Goal: Information Seeking & Learning: Learn about a topic

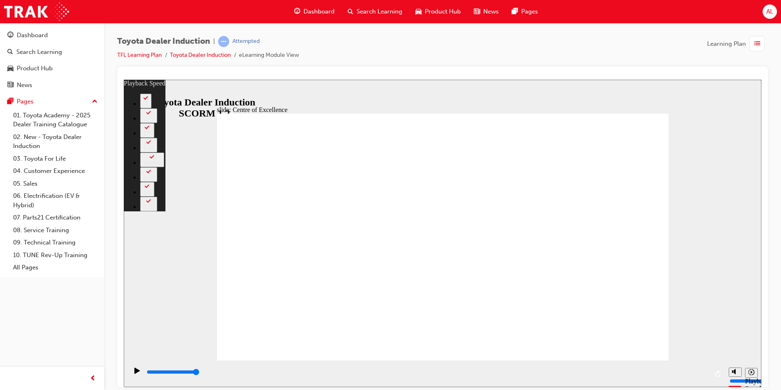
type input "248"
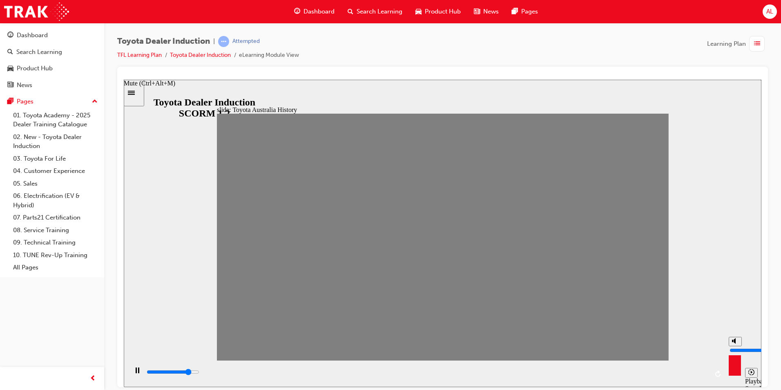
type input "5800"
type input "10"
type input "6100"
drag, startPoint x: 734, startPoint y: 340, endPoint x: 700, endPoint y: 300, distance: 52.7
type input "10"
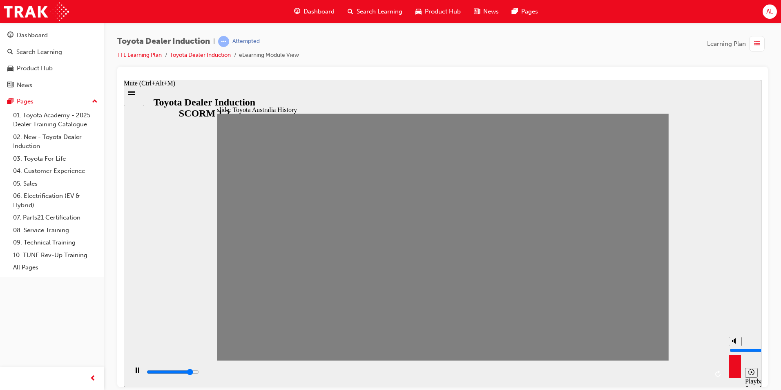
click at [732, 346] on input "volume" at bounding box center [755, 349] width 53 height 7
drag, startPoint x: 231, startPoint y: 245, endPoint x: 254, endPoint y: 248, distance: 23.5
drag, startPoint x: 246, startPoint y: 241, endPoint x: 269, endPoint y: 241, distance: 22.9
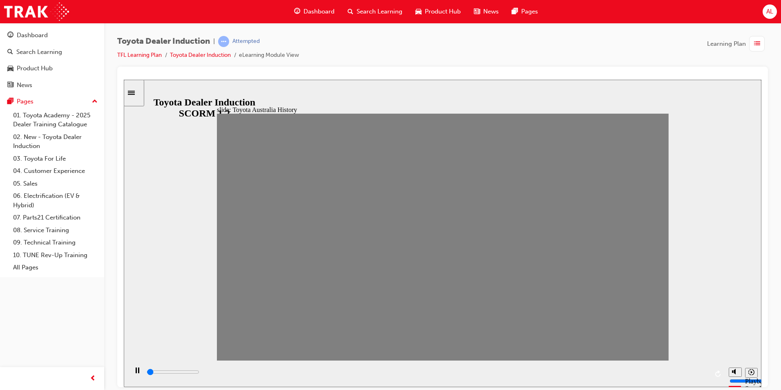
drag, startPoint x: 272, startPoint y: 243, endPoint x: 292, endPoint y: 241, distance: 19.6
drag, startPoint x: 316, startPoint y: 240, endPoint x: 332, endPoint y: 243, distance: 16.6
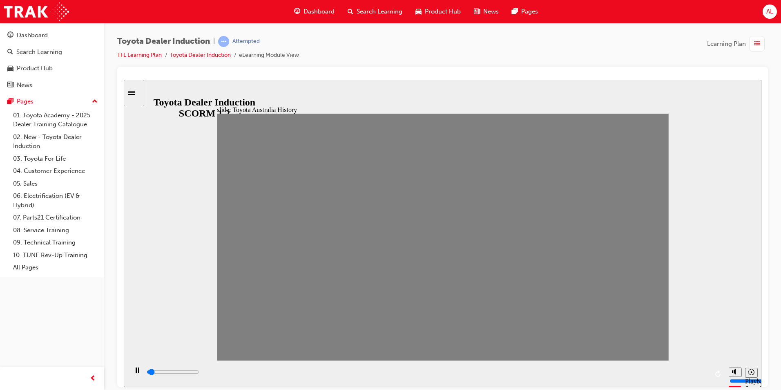
drag, startPoint x: 334, startPoint y: 243, endPoint x: 350, endPoint y: 240, distance: 15.7
drag, startPoint x: 358, startPoint y: 241, endPoint x: 376, endPoint y: 243, distance: 17.8
drag, startPoint x: 380, startPoint y: 242, endPoint x: 397, endPoint y: 243, distance: 17.2
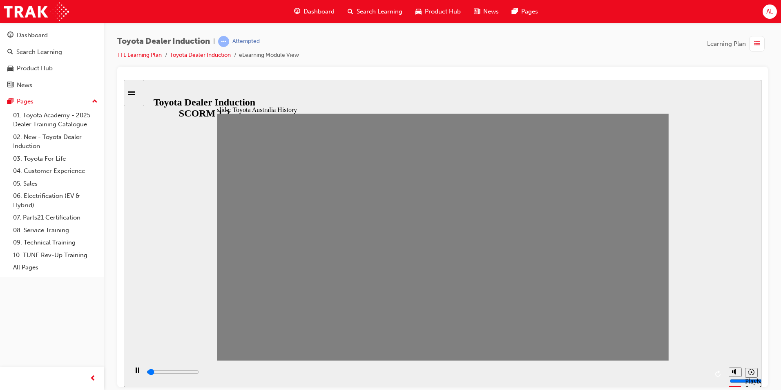
drag, startPoint x: 422, startPoint y: 248, endPoint x: 437, endPoint y: 246, distance: 15.2
drag, startPoint x: 442, startPoint y: 242, endPoint x: 464, endPoint y: 245, distance: 21.9
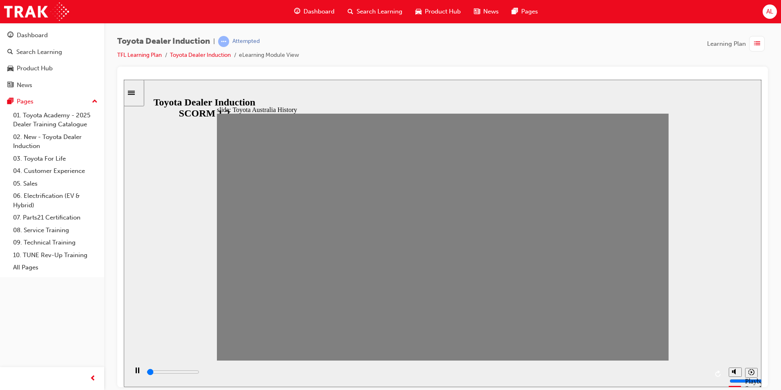
drag, startPoint x: 462, startPoint y: 245, endPoint x: 475, endPoint y: 243, distance: 13.6
drag, startPoint x: 480, startPoint y: 242, endPoint x: 500, endPoint y: 246, distance: 20.0
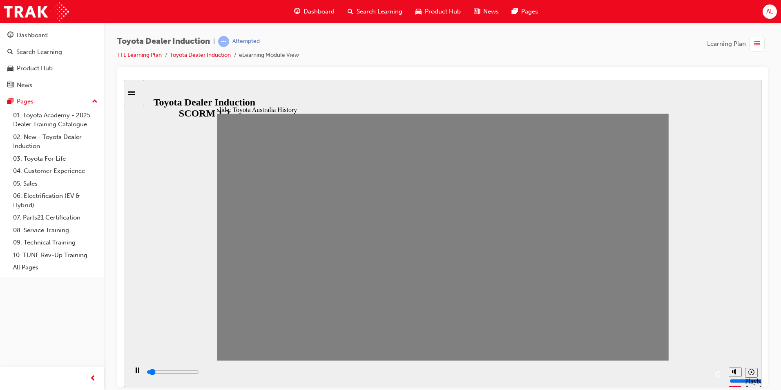
drag, startPoint x: 503, startPoint y: 245, endPoint x: 521, endPoint y: 245, distance: 17.6
drag, startPoint x: 523, startPoint y: 235, endPoint x: 536, endPoint y: 236, distance: 12.7
drag, startPoint x: 523, startPoint y: 239, endPoint x: 535, endPoint y: 241, distance: 11.5
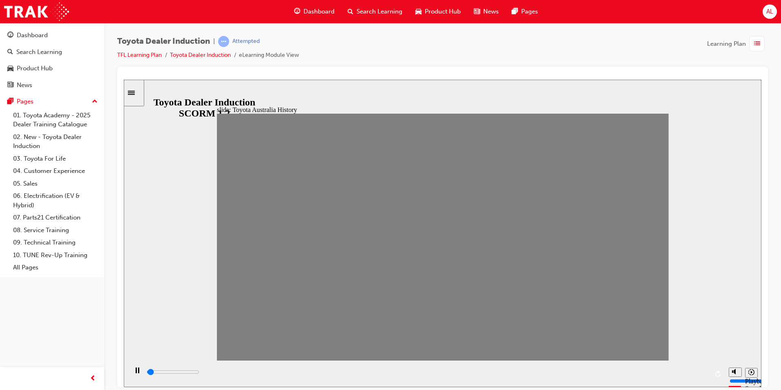
drag, startPoint x: 542, startPoint y: 246, endPoint x: 564, endPoint y: 248, distance: 22.1
drag, startPoint x: 563, startPoint y: 239, endPoint x: 580, endPoint y: 241, distance: 17.3
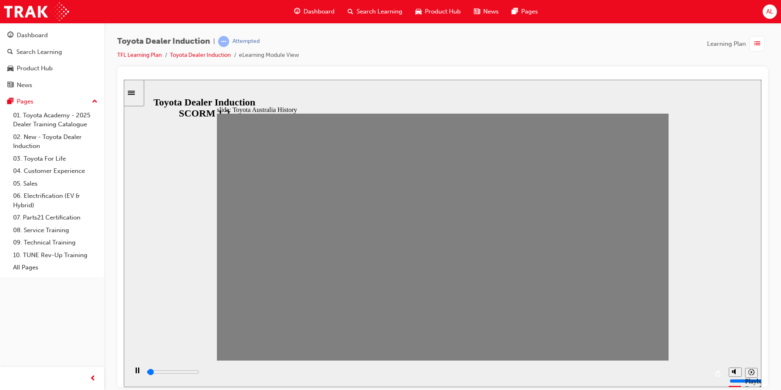
drag, startPoint x: 584, startPoint y: 240, endPoint x: 595, endPoint y: 239, distance: 10.7
drag, startPoint x: 605, startPoint y: 245, endPoint x: 625, endPoint y: 247, distance: 20.2
drag, startPoint x: 629, startPoint y: 246, endPoint x: 653, endPoint y: 248, distance: 24.2
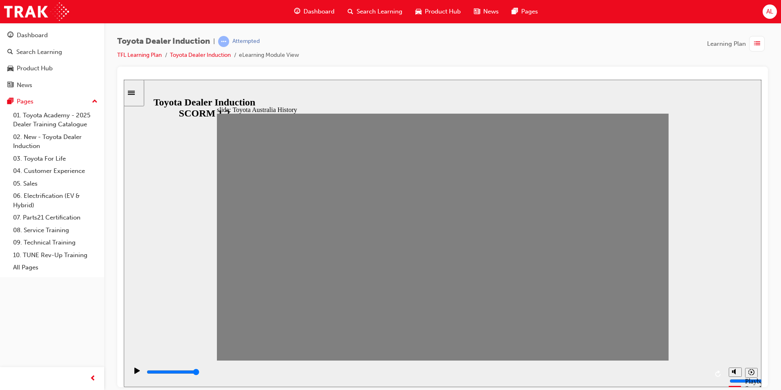
drag, startPoint x: 650, startPoint y: 242, endPoint x: 450, endPoint y: 251, distance: 200.3
type input "100"
type input "11"
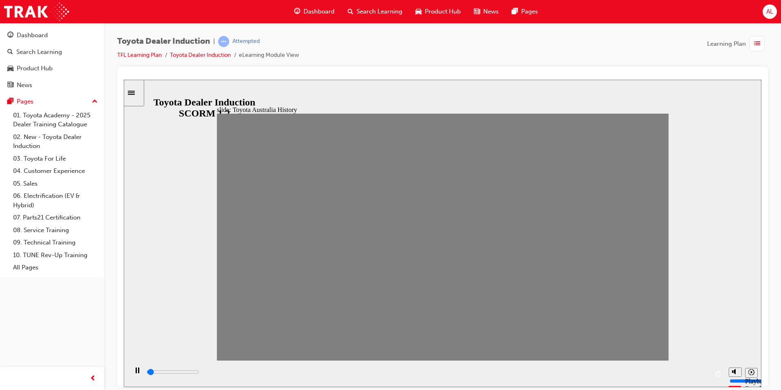
drag, startPoint x: 441, startPoint y: 243, endPoint x: 457, endPoint y: 244, distance: 16.4
type input "0"
type input "12"
drag, startPoint x: 462, startPoint y: 243, endPoint x: 484, endPoint y: 244, distance: 22.5
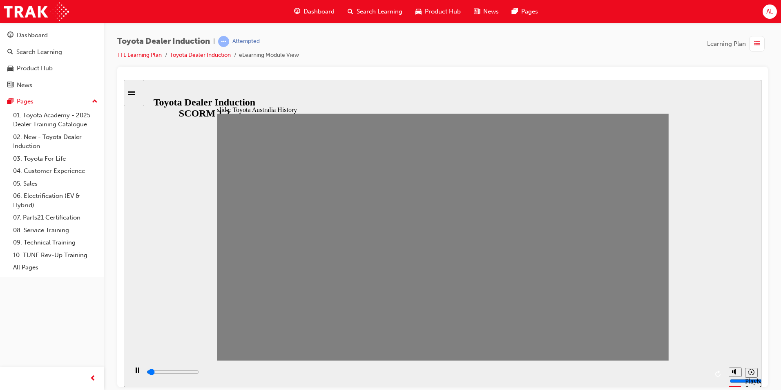
drag, startPoint x: 484, startPoint y: 244, endPoint x: 502, endPoint y: 244, distance: 18.0
drag, startPoint x: 503, startPoint y: 243, endPoint x: 518, endPoint y: 244, distance: 14.8
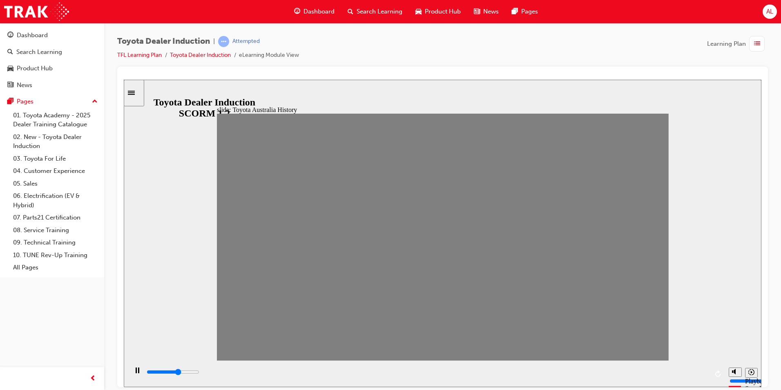
type input "100"
type input "15"
drag, startPoint x: 521, startPoint y: 243, endPoint x: 538, endPoint y: 244, distance: 16.8
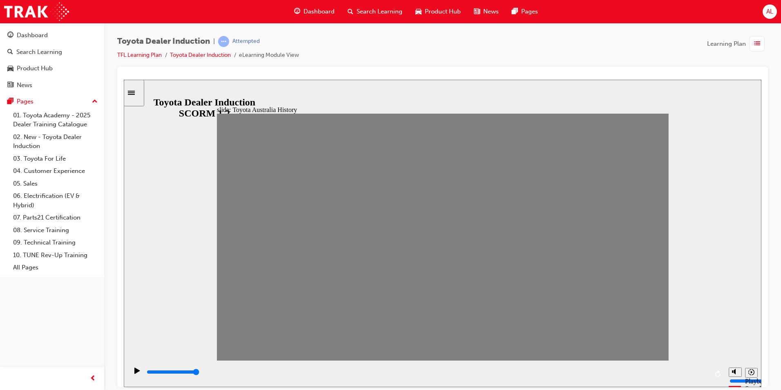
drag, startPoint x: 546, startPoint y: 241, endPoint x: 425, endPoint y: 250, distance: 120.8
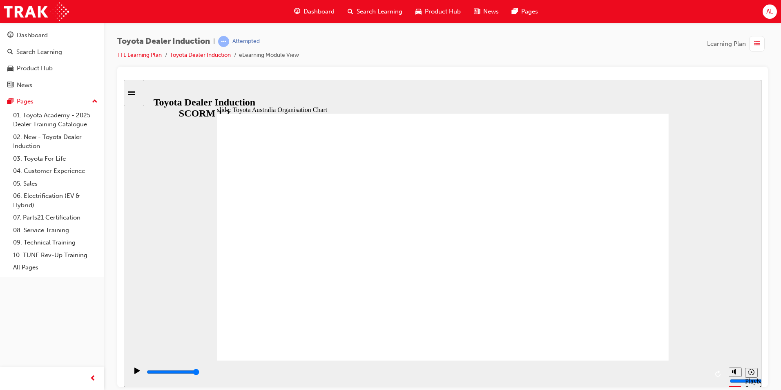
type input "5000"
radio input "true"
type input "5000"
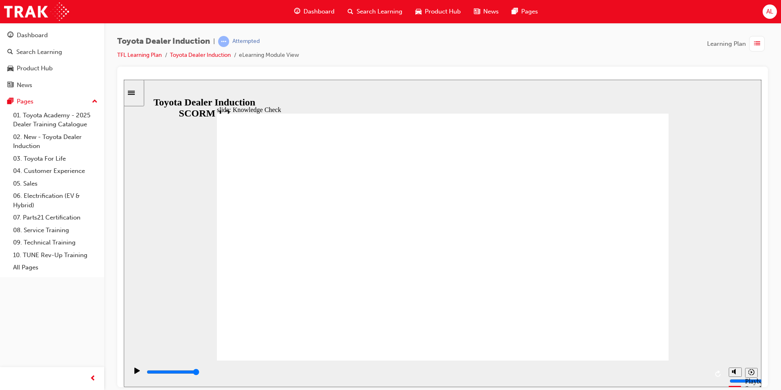
radio input "true"
type input "5000"
radio input "true"
drag, startPoint x: 621, startPoint y: 127, endPoint x: 626, endPoint y: 125, distance: 5.3
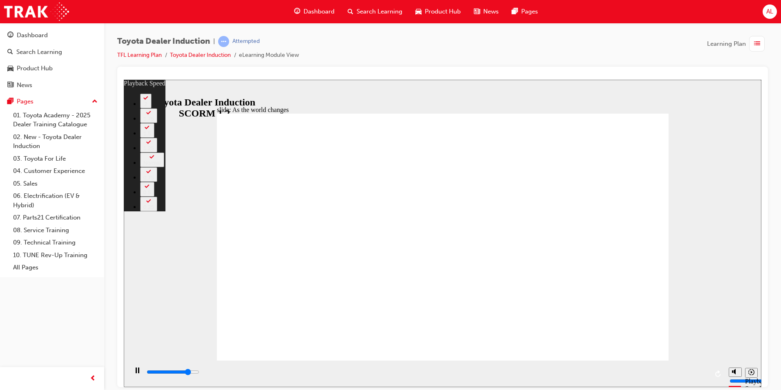
type input "7600"
type input "0"
type input "7800"
type input "1"
type input "8100"
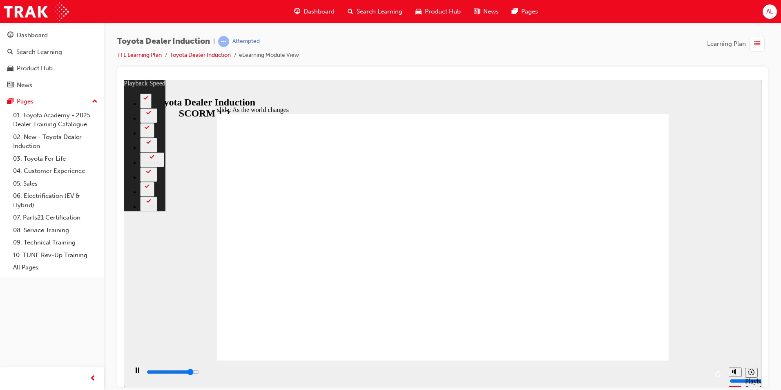
type input "1"
type input "8400"
type input "1"
type input "8600"
type input "1"
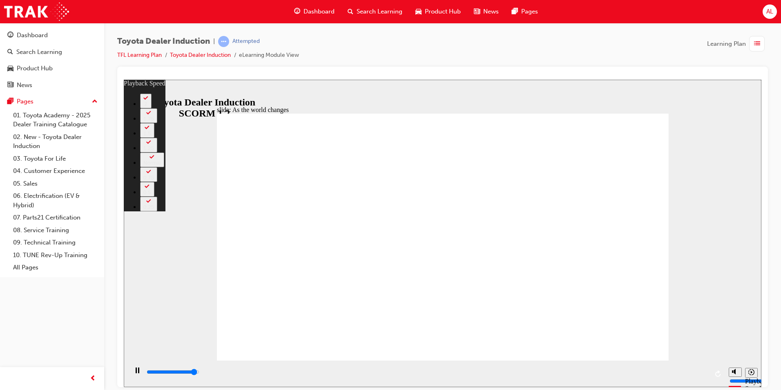
type input "8900"
type input "2"
type input "9200"
type input "2"
type input "9200"
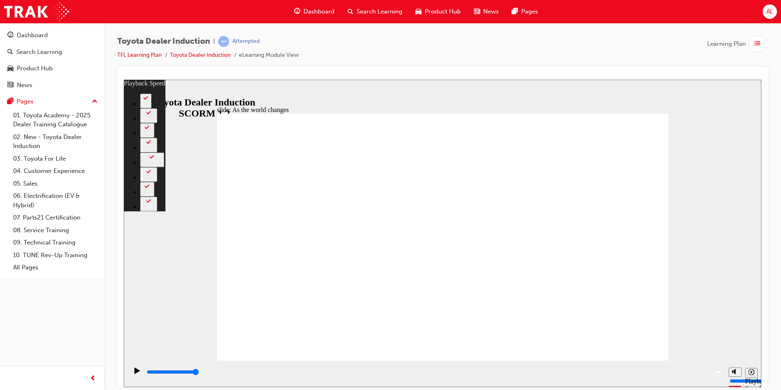
type input "128"
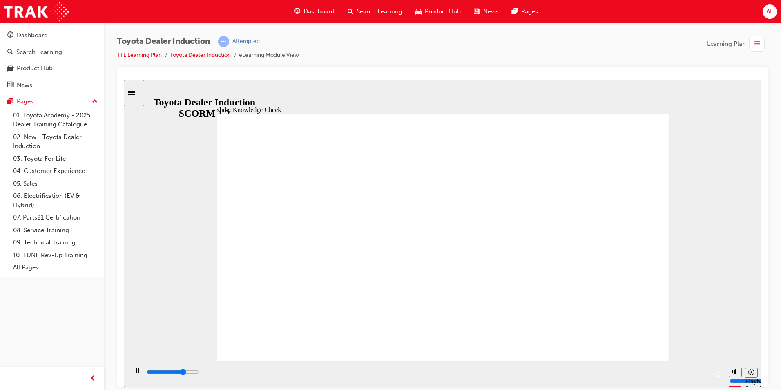
type input "4800"
type input "q"
type input "5000"
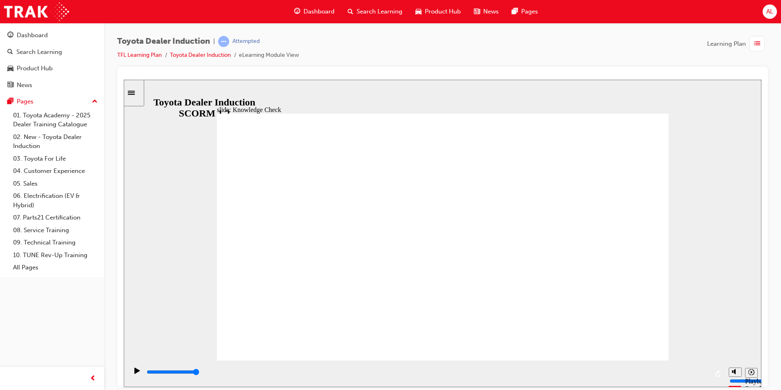
type input "qu"
type input "quo"
type input "quol"
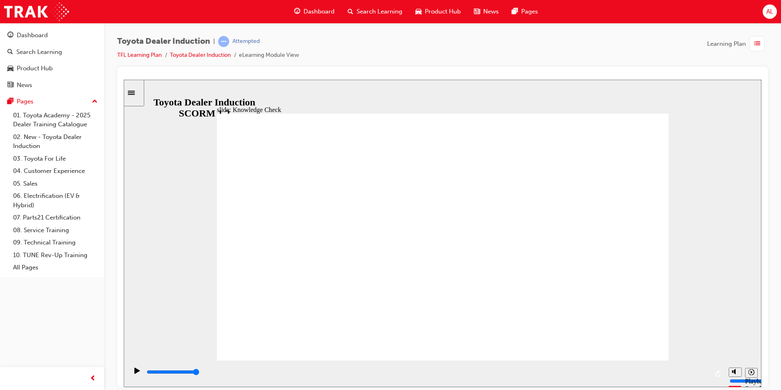
type input "quol"
type input "quoli"
type input "quolit"
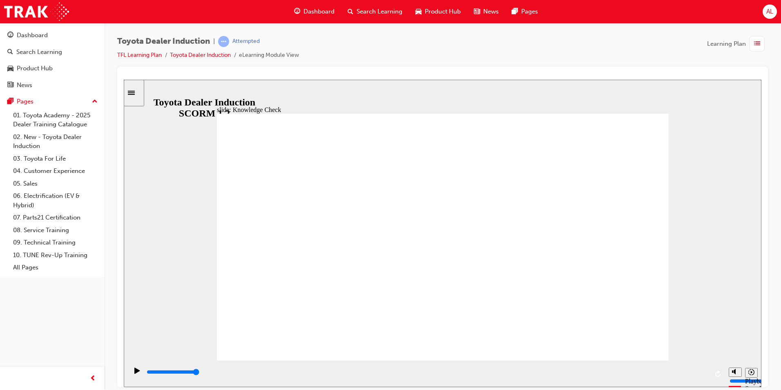
type input "quolity"
type input "quolit"
type input "quoli"
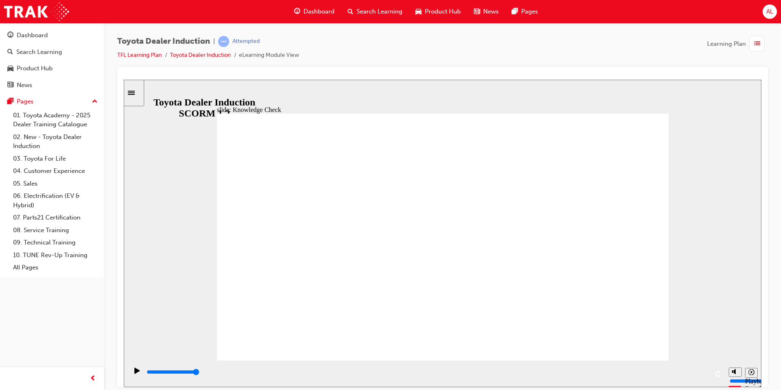
type input "quoli"
type input "quol"
type input "quo"
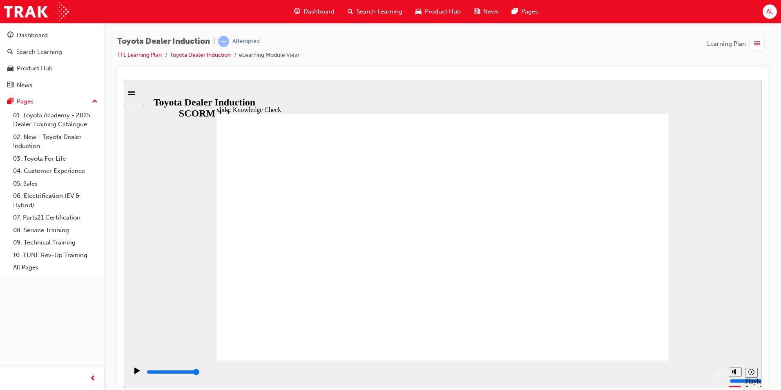
type input "qu"
type input "q"
type input "qu"
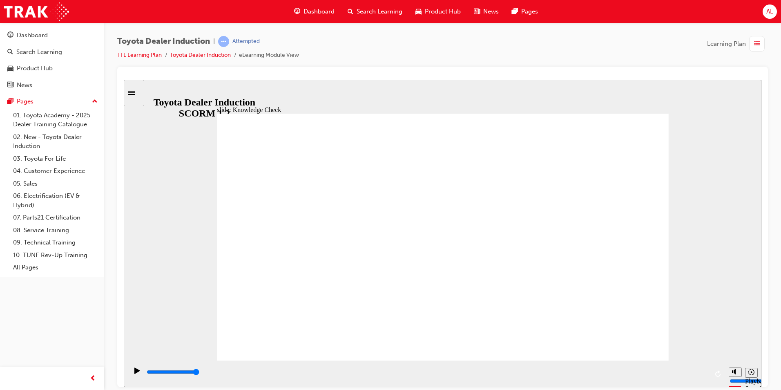
type input "qu"
type input "q"
type input "qo"
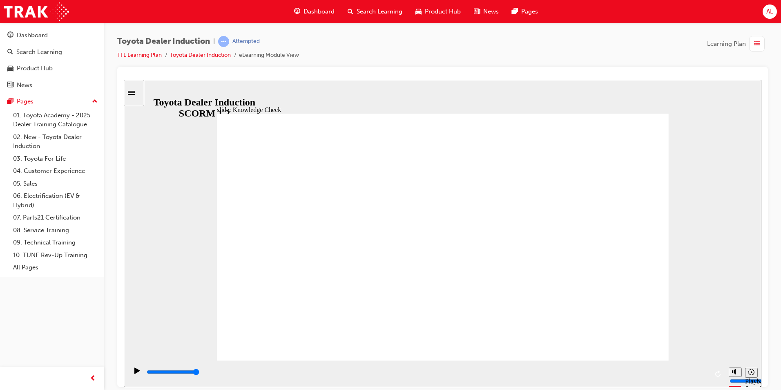
type input "qol"
type input "qo"
type input "q"
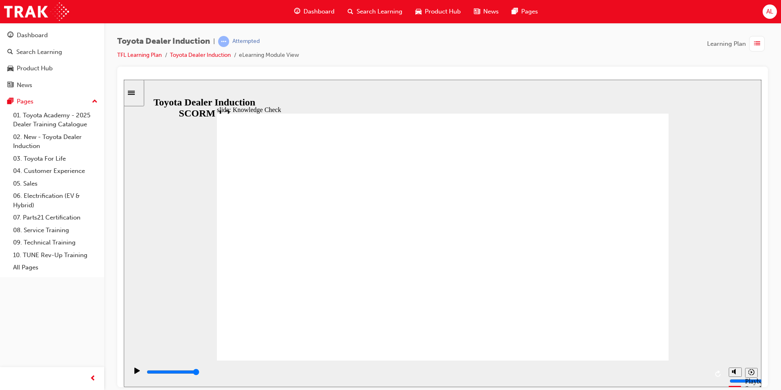
type input "q"
type input "qu"
type input "qua"
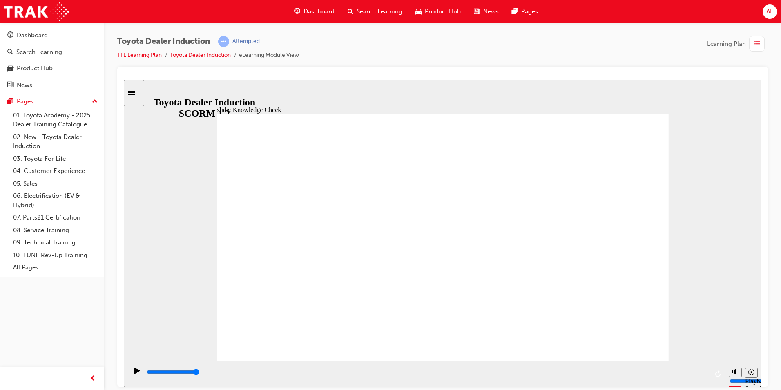
type input "qua"
type input "qual"
type input "quali"
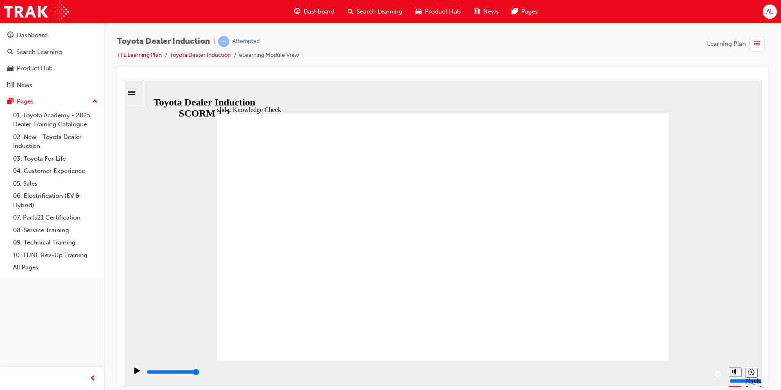
type input "qualit"
type input "quality"
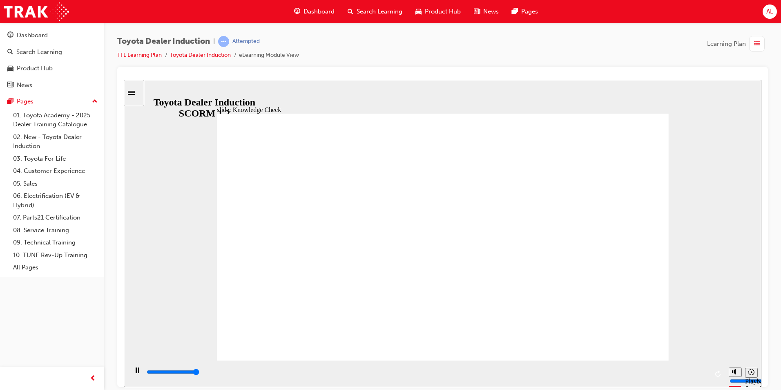
type input "5000"
type input "m"
type input "mo"
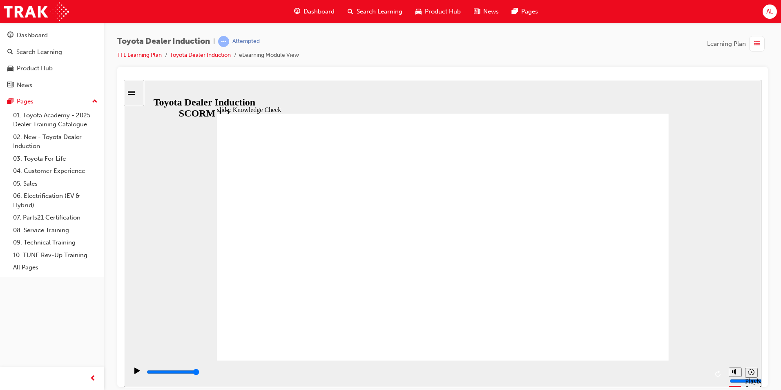
type input "mo"
type input "mov"
type input "move"
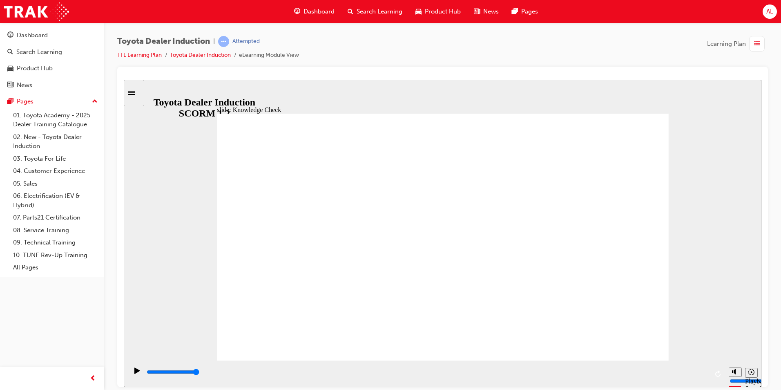
type input "moved"
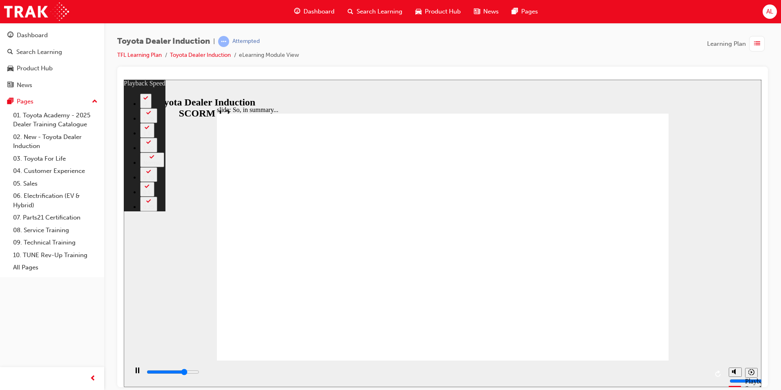
type input "4900"
type input "0"
type input "5100"
type input "0"
type input "5400"
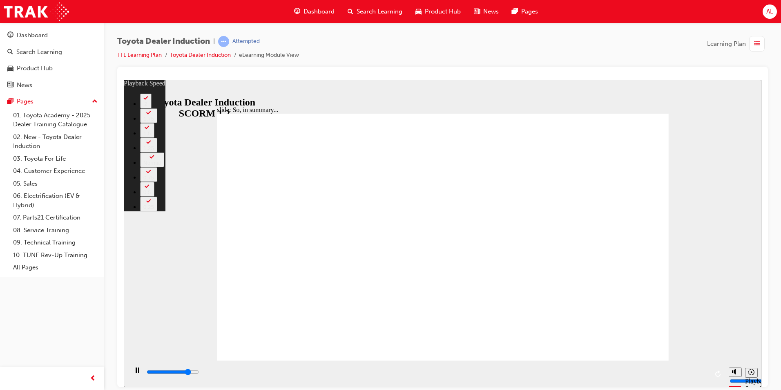
type input "1"
type input "5600"
type input "1"
type input "5900"
type input "1"
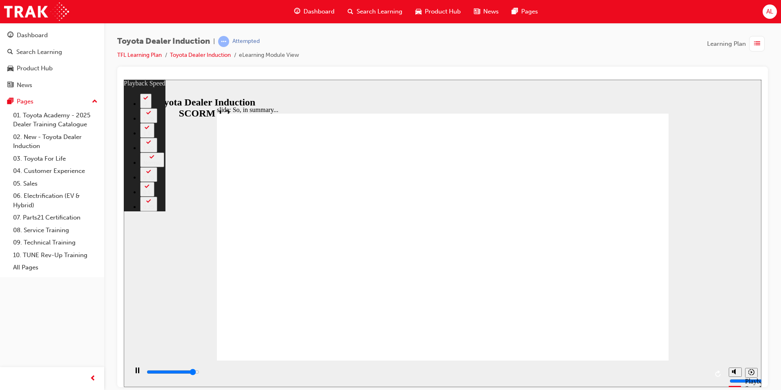
type input "6200"
type input "1"
type input "6400"
type input "2"
type input "6500"
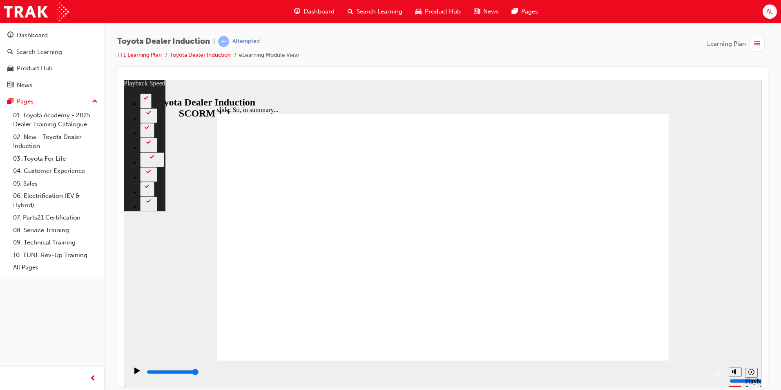
type input "19"
type input "5"
type input "19"
type input "5"
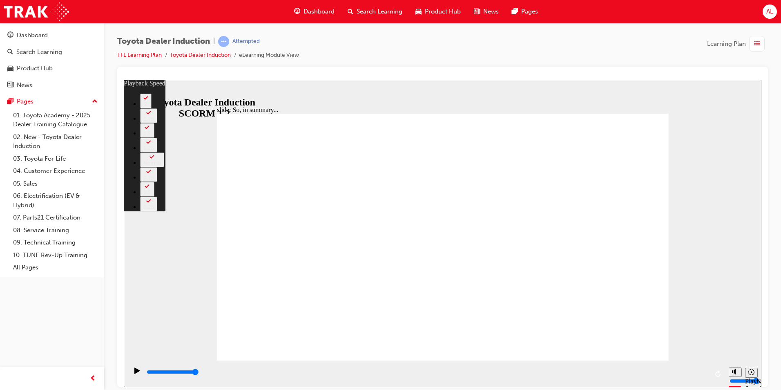
type input "19"
type input "5"
type input "19"
type input "5"
type input "19"
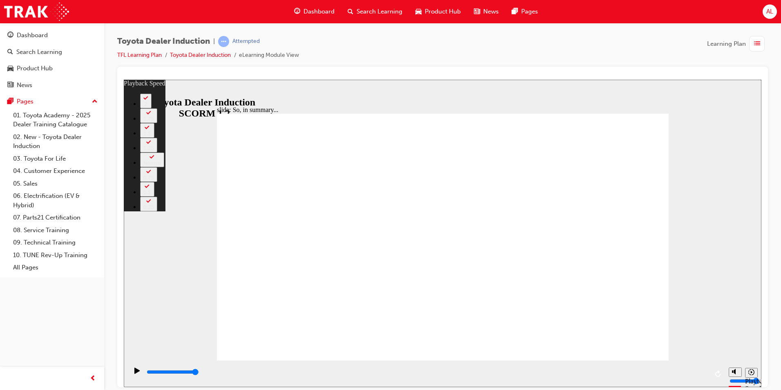
type input "4"
type input "19"
type input "4"
type input "19"
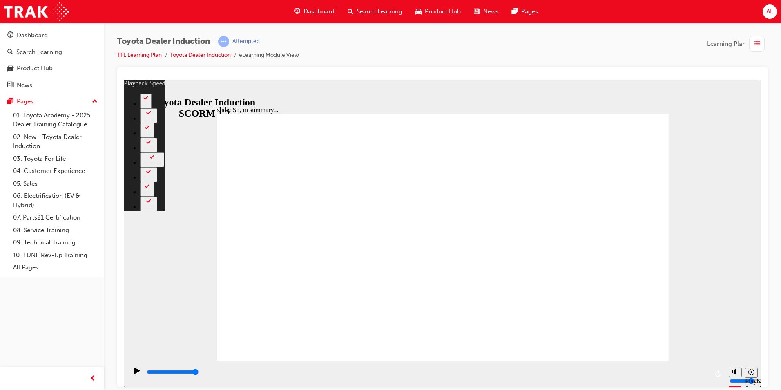
type input "4"
type input "19"
type input "4"
type input "19"
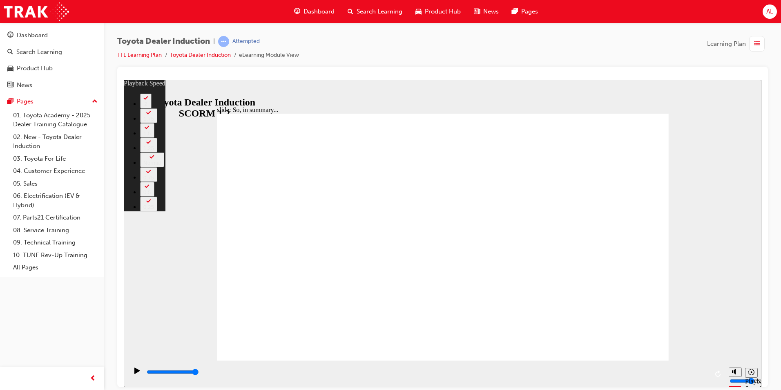
type input "4"
type input "19"
type input "4"
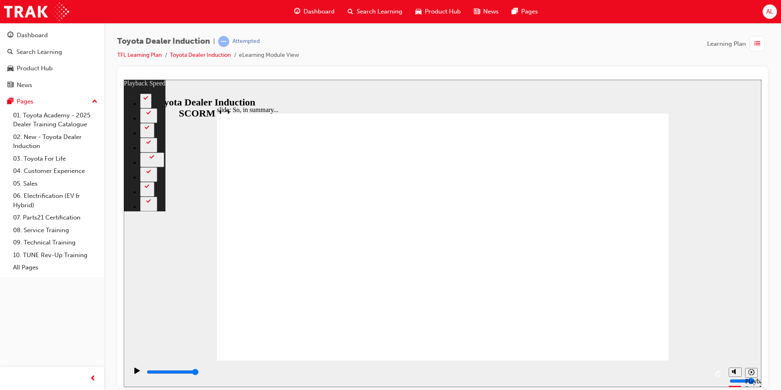
type input "19"
type input "4"
type input "3"
type input "19"
type input "3"
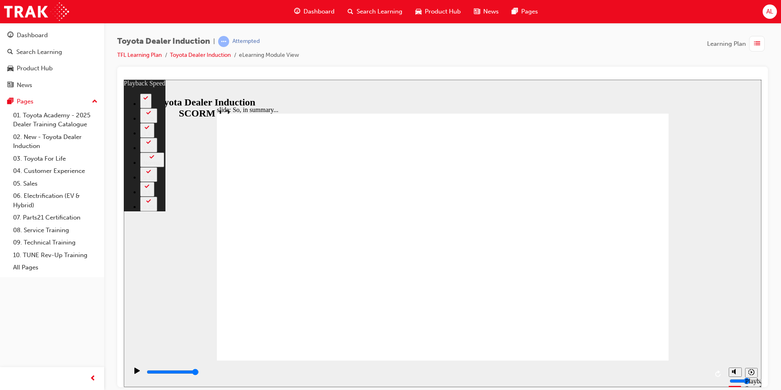
type input "19"
type input "3"
type input "19"
type input "3"
type input "20"
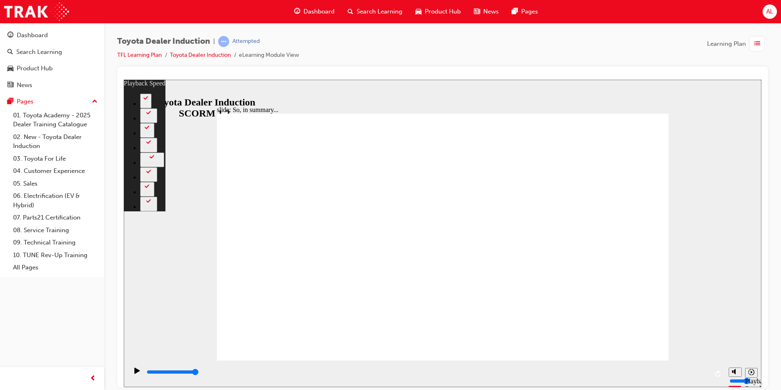
type input "3"
type input "20"
type input "3"
type input "20"
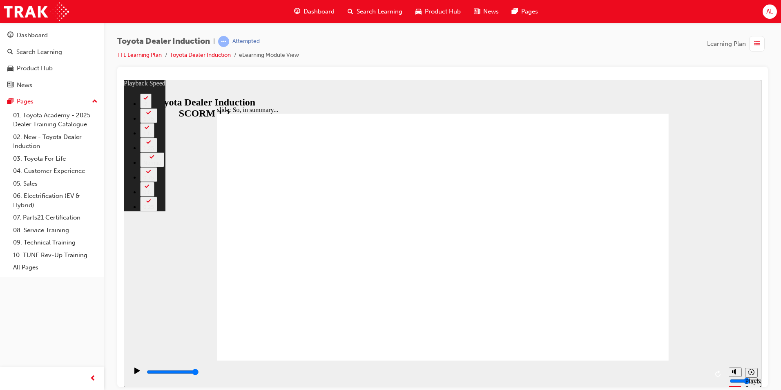
type input "3"
type input "2"
type input "20"
type input "2"
type input "20"
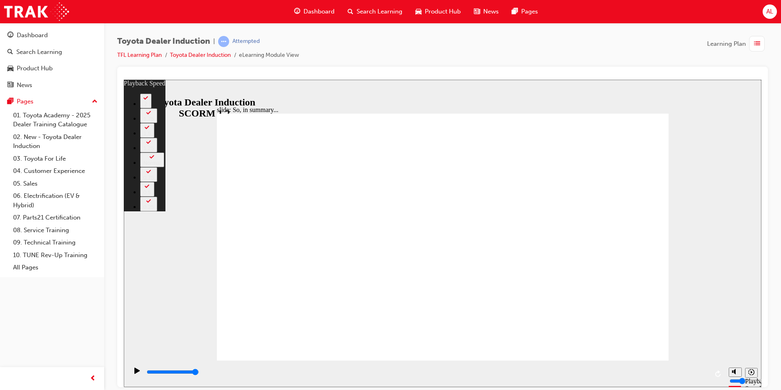
type input "2"
type input "20"
type input "2"
type input "20"
type input "2"
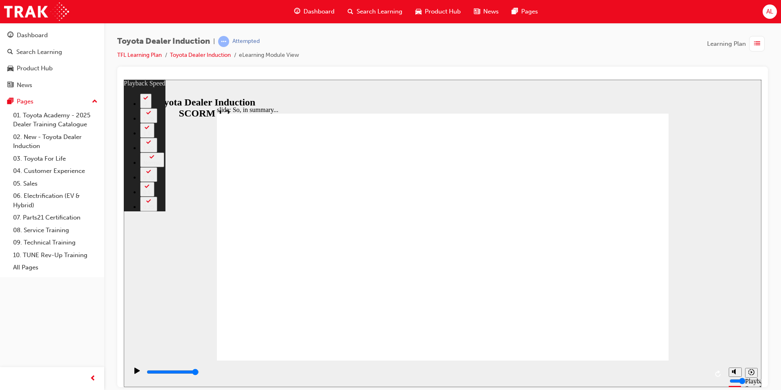
type input "20"
type input "2"
type input "20"
type input "2"
type input "20"
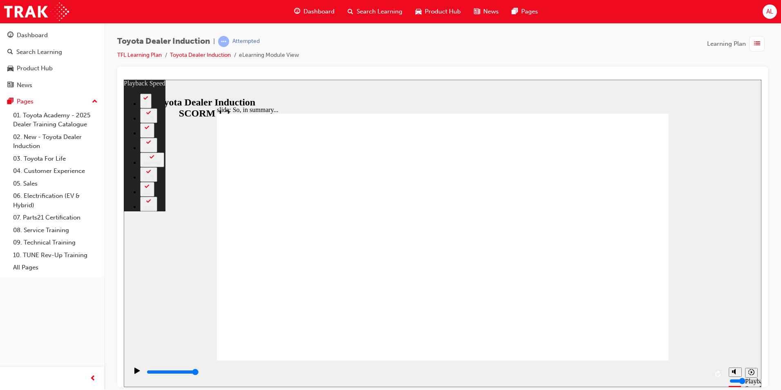
type input "2"
type input "20"
type input "2"
type input "20"
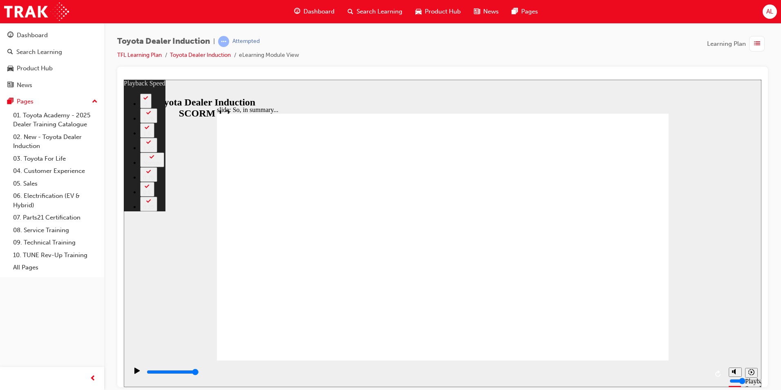
type input "2"
type input "20"
type input "2"
type input "1"
type input "20"
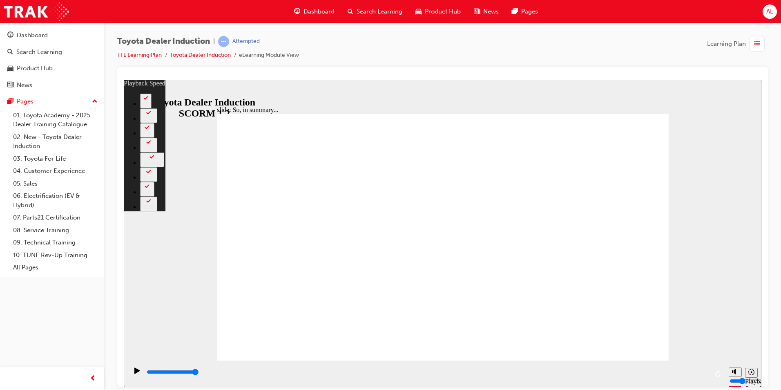
type input "1"
type input "20"
type input "1"
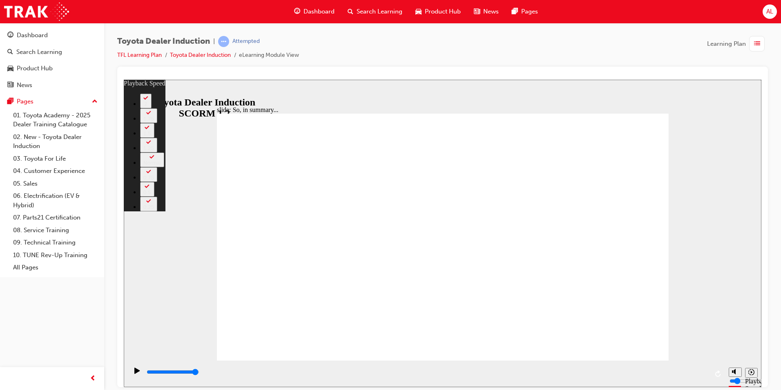
type input "20"
type input "1"
type input "20"
type input "1"
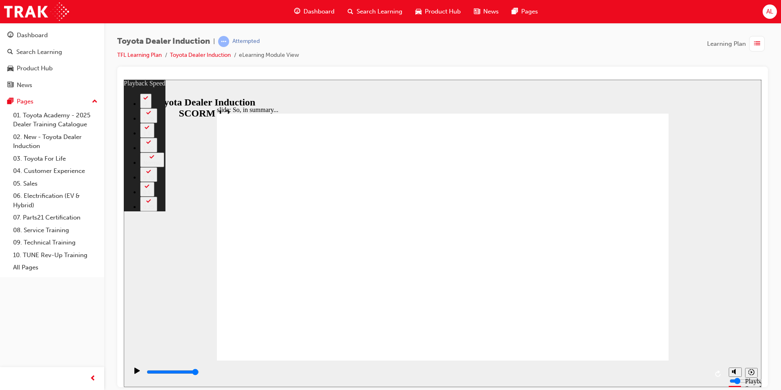
type input "0"
type input "20"
type input "0"
type input "20"
type input "0"
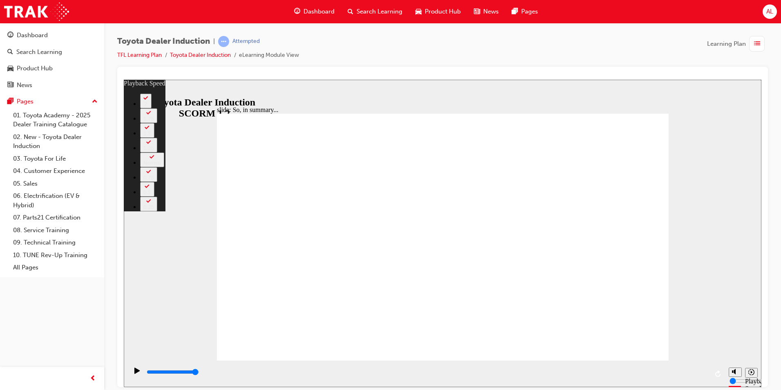
type input "20"
type input "0"
type input "20"
type input "0"
type input "20"
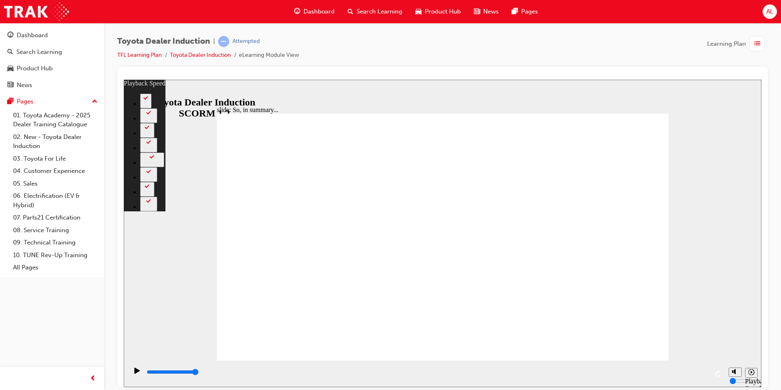
type input "0"
type input "1"
type input "20"
type input "1"
drag, startPoint x: 598, startPoint y: 329, endPoint x: 598, endPoint y: 337, distance: 7.8
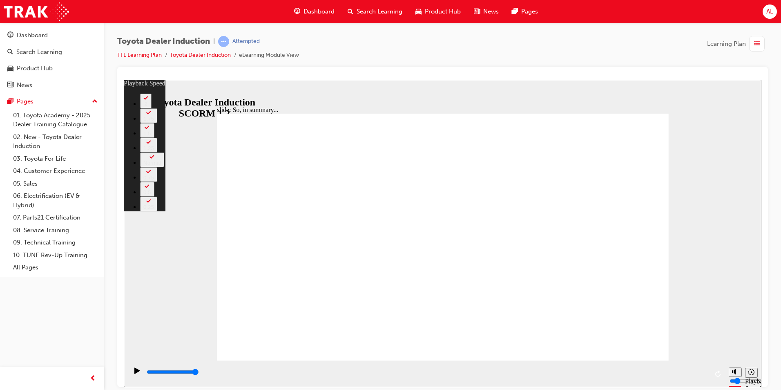
drag, startPoint x: 628, startPoint y: 329, endPoint x: 630, endPoint y: 335, distance: 6.2
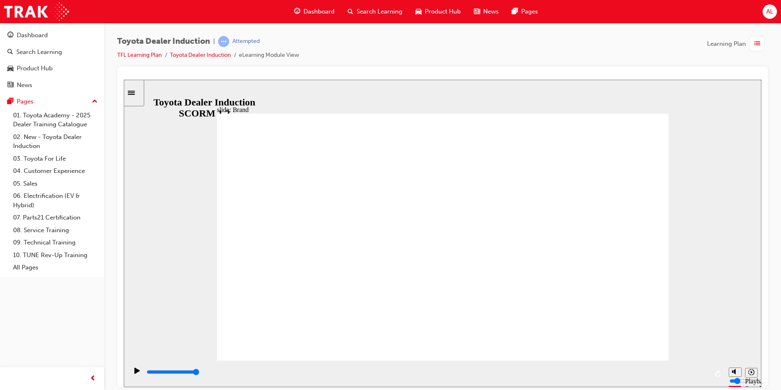
drag, startPoint x: 640, startPoint y: 129, endPoint x: 638, endPoint y: 123, distance: 5.8
